Goal: Browse casually: Explore the website without a specific task or goal

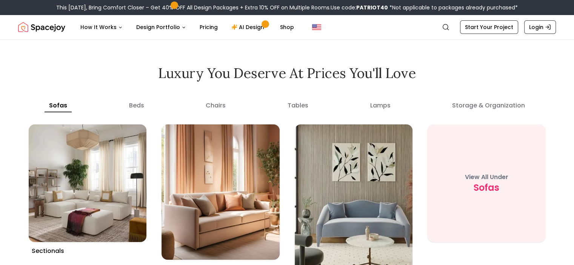
scroll to position [2733, 0]
